Goal: Task Accomplishment & Management: Use online tool/utility

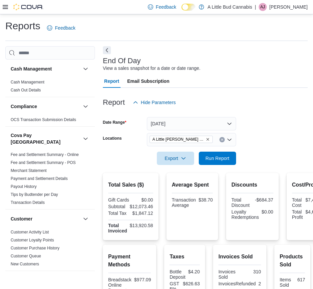
scroll to position [416, 0]
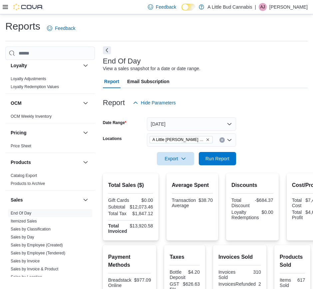
click at [109, 52] on button "Next" at bounding box center [107, 50] width 8 height 8
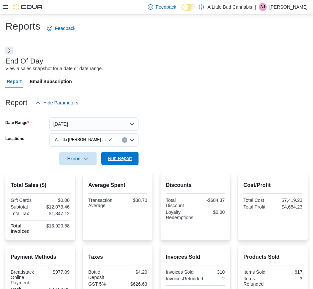
click at [116, 156] on span "Run Report" at bounding box center [120, 158] width 24 height 7
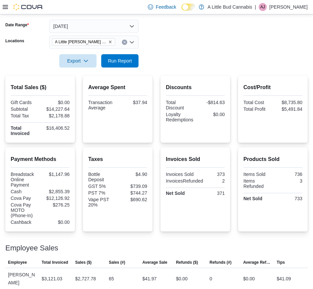
scroll to position [0, 0]
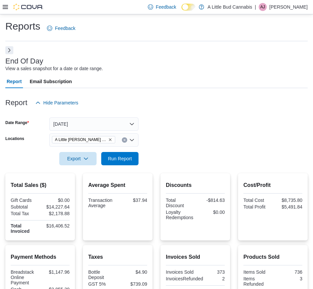
click at [7, 49] on button "Next" at bounding box center [9, 50] width 8 height 8
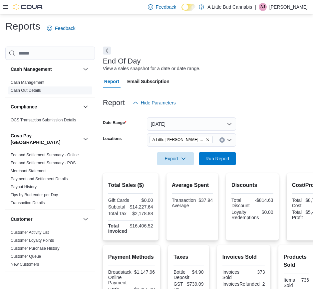
click at [40, 88] on link "Cash Out Details" at bounding box center [26, 90] width 30 height 5
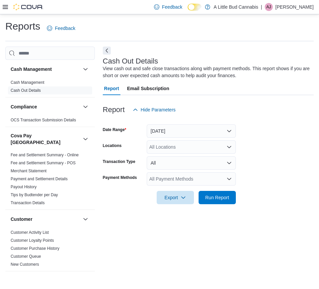
click at [178, 151] on div "All Locations" at bounding box center [191, 146] width 89 height 13
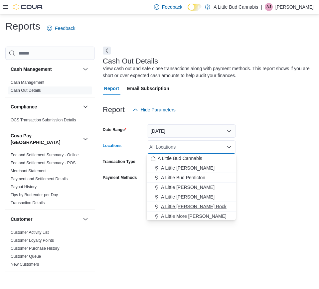
click at [195, 203] on span "A Little [PERSON_NAME] Rock" at bounding box center [194, 206] width 66 height 7
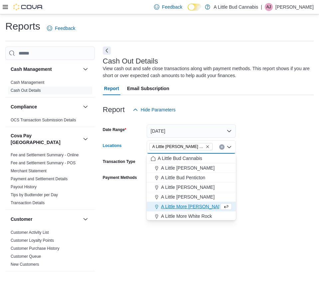
click at [253, 197] on form "Date Range [DATE] Locations A Little [PERSON_NAME][GEOGRAPHIC_DATA] Combo box. …" at bounding box center [208, 160] width 211 height 88
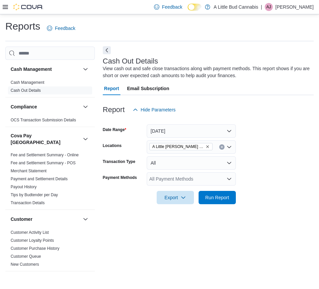
click at [107, 52] on button "Next" at bounding box center [107, 50] width 8 height 8
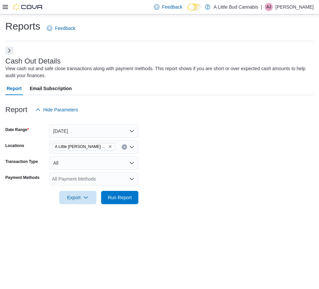
click at [134, 185] on div "All Payment Methods" at bounding box center [93, 178] width 89 height 13
click at [188, 172] on form "Date Range [DATE] Locations A Little [PERSON_NAME] Rock Transaction Type All Pa…" at bounding box center [159, 160] width 308 height 88
click at [125, 193] on span "Run Report" at bounding box center [119, 197] width 29 height 13
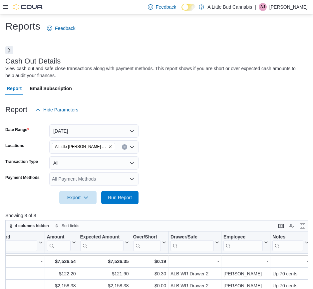
click at [10, 54] on div "Cash Out Details View cash out and safe close transactions along with payment m…" at bounding box center [156, 249] width 302 height 405
drag, startPoint x: 13, startPoint y: 50, endPoint x: 5, endPoint y: 50, distance: 8.0
click at [5, 50] on div "Cash Out Details View cash out and safe close transactions along with payment m…" at bounding box center [156, 249] width 302 height 405
click at [5, 50] on button "Next" at bounding box center [9, 50] width 8 height 8
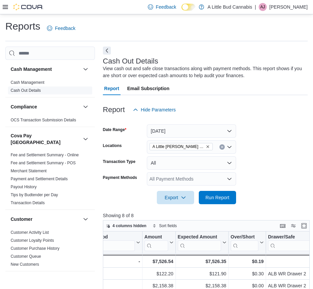
click at [32, 88] on span "Cash Out Details" at bounding box center [26, 90] width 30 height 5
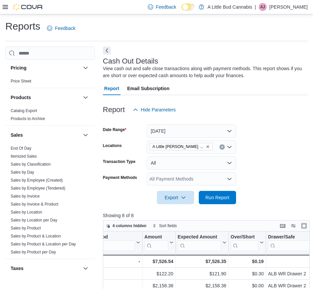
scroll to position [502, 0]
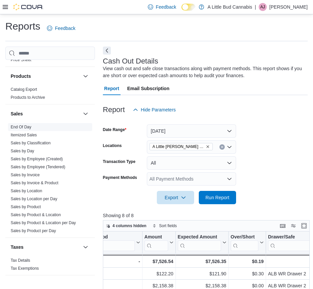
click at [27, 125] on link "End Of Day" at bounding box center [21, 127] width 21 height 5
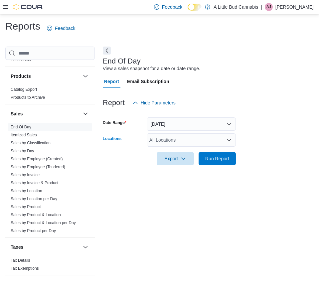
click at [185, 136] on div "All Locations" at bounding box center [191, 139] width 89 height 13
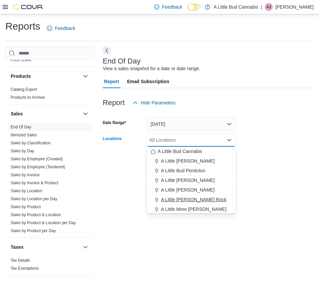
click at [220, 195] on button "A Little [PERSON_NAME] Rock" at bounding box center [191, 200] width 89 height 10
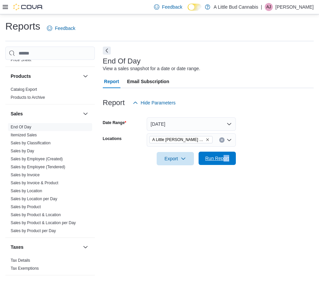
drag, startPoint x: 263, startPoint y: 167, endPoint x: 221, endPoint y: 155, distance: 43.1
click at [221, 155] on div "Report Hide Parameters Date Range [DATE] Locations A Little [PERSON_NAME] Rock …" at bounding box center [208, 130] width 211 height 85
click at [221, 155] on span "Run Report" at bounding box center [217, 158] width 24 height 7
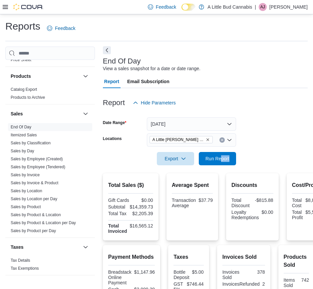
click at [107, 51] on button "Next" at bounding box center [107, 50] width 8 height 8
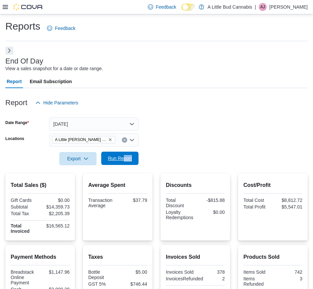
click at [123, 163] on span "Run Report" at bounding box center [119, 158] width 29 height 13
